Goal: Find specific page/section: Find specific page/section

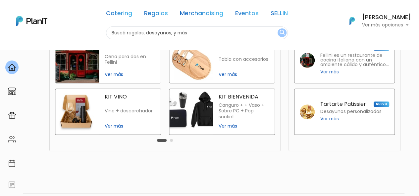
scroll to position [182, 0]
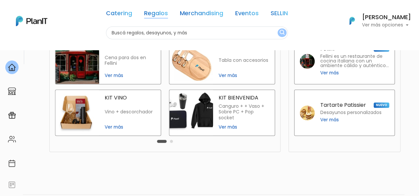
click at [158, 12] on link "Regalos" at bounding box center [156, 15] width 24 height 8
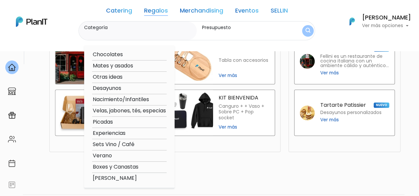
click at [117, 67] on option "Mates y asados" at bounding box center [129, 66] width 74 height 8
type input "Mates y asados"
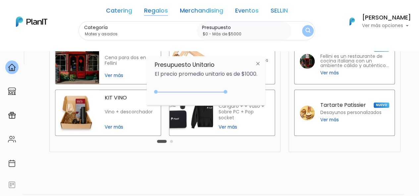
drag, startPoint x: 456, startPoint y: 492, endPoint x: 298, endPoint y: 426, distance: 171.5
type input "$0 - Más de $5000"
click at [259, 62] on img at bounding box center [258, 64] width 12 height 12
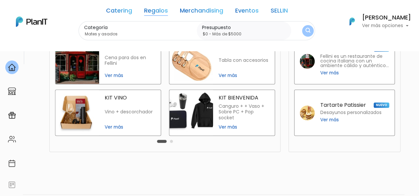
click at [306, 30] on img "submit" at bounding box center [307, 31] width 5 height 6
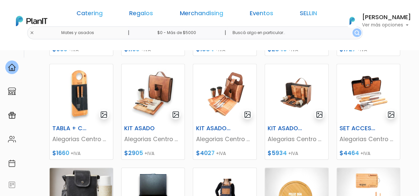
scroll to position [209, 0]
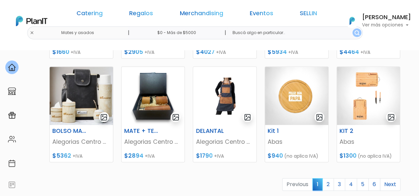
scroll to position [291, 0]
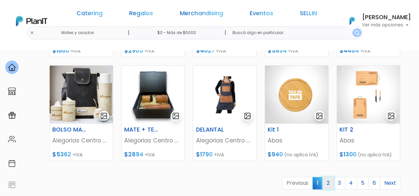
click at [329, 181] on link "2" at bounding box center [328, 183] width 12 height 13
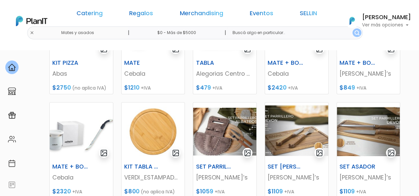
scroll to position [255, 0]
